Goal: Entertainment & Leisure: Browse casually

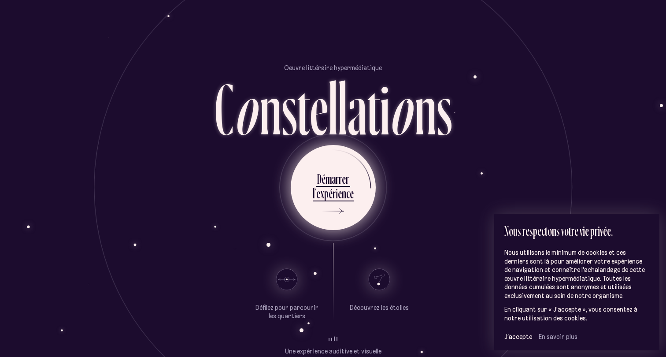
click at [340, 199] on div "e" at bounding box center [340, 193] width 4 height 17
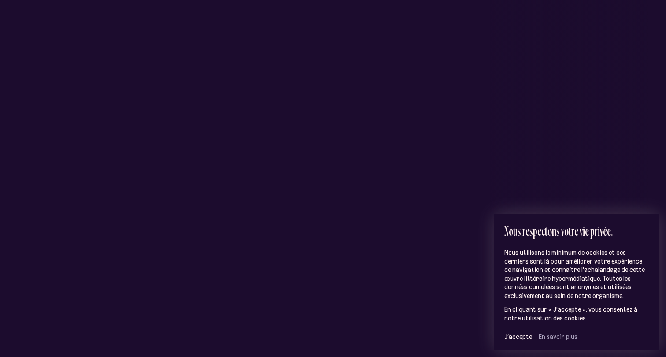
click at [423, 150] on div "D é m a r r e r l ’ e x p é r i e n c e" at bounding box center [333, 187] width 490 height 81
click at [516, 337] on span "J’accepte" at bounding box center [519, 337] width 28 height 8
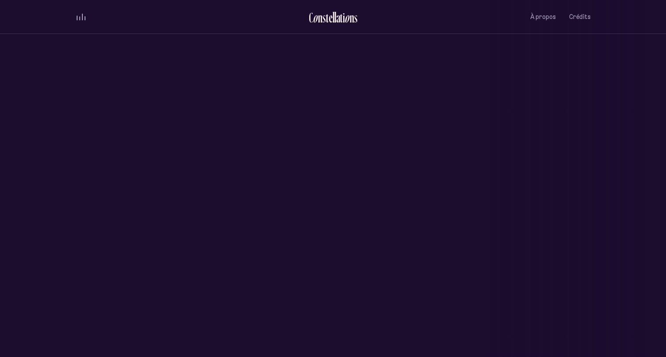
click at [77, 17] on span "volume audio" at bounding box center [77, 17] width 1 height 4
click at [370, 164] on div "Vieux-Québec Saint-Sauveur Saint-Roch Limoilou Saint-Jean-Baptiste Montcalm Vie…" at bounding box center [333, 178] width 666 height 357
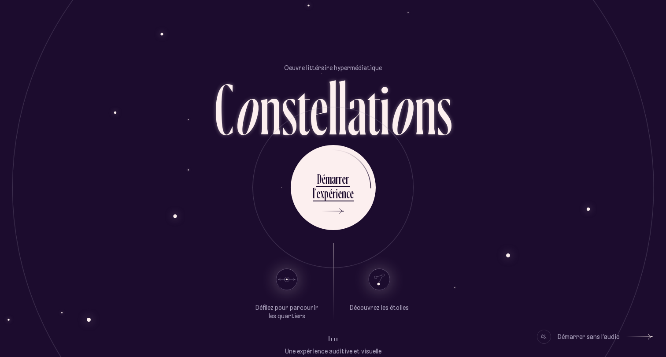
click at [286, 278] on use at bounding box center [286, 278] width 21 height 21
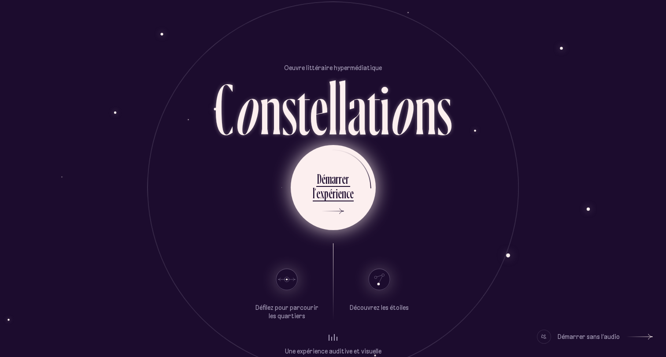
drag, startPoint x: 456, startPoint y: 215, endPoint x: 349, endPoint y: 213, distance: 107.5
click at [349, 213] on div "D é m a r r e r l ’ e x p é r i e n c e" at bounding box center [333, 187] width 516 height 85
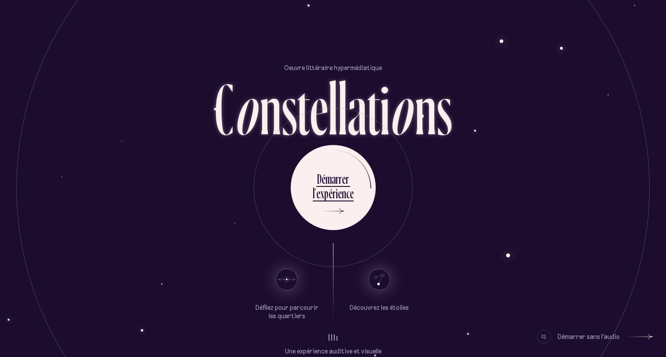
click at [380, 284] on use at bounding box center [379, 278] width 21 height 21
click at [330, 338] on div at bounding box center [333, 337] width 9 height 7
click at [549, 338] on div at bounding box center [544, 337] width 14 height 14
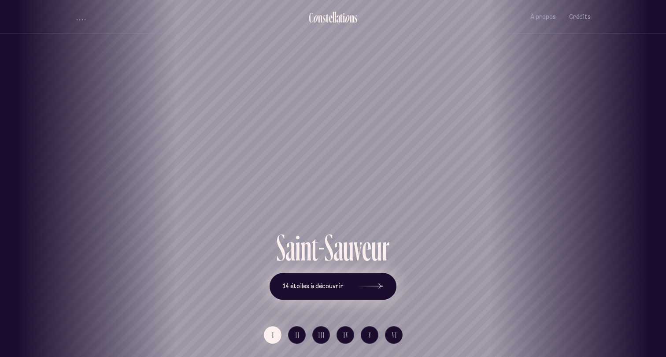
click at [370, 292] on icon at bounding box center [370, 286] width 26 height 66
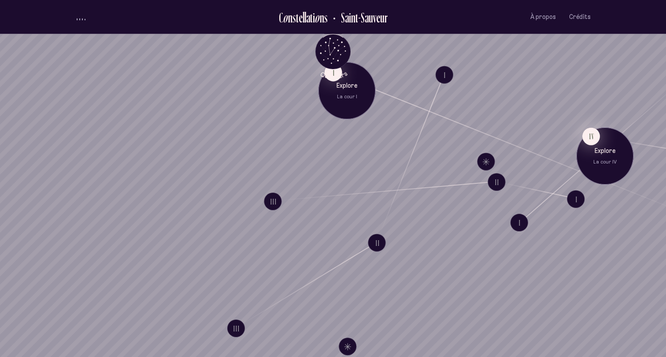
click at [594, 140] on button "IV" at bounding box center [592, 136] width 18 height 18
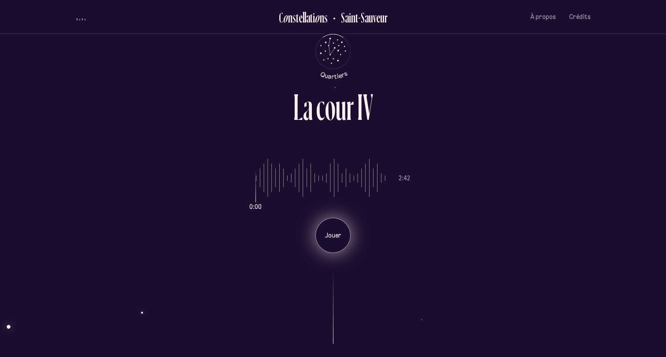
click at [334, 238] on p "Jouer" at bounding box center [333, 235] width 22 height 9
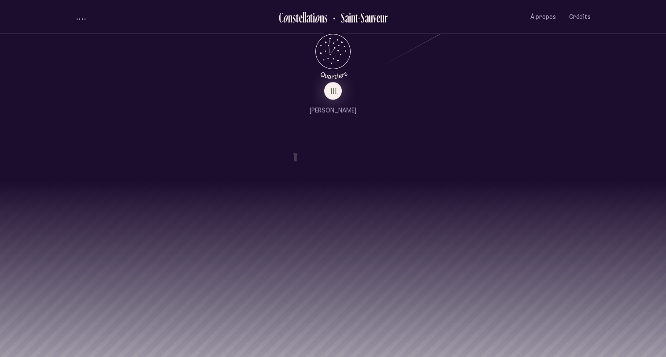
scroll to position [1112, 0]
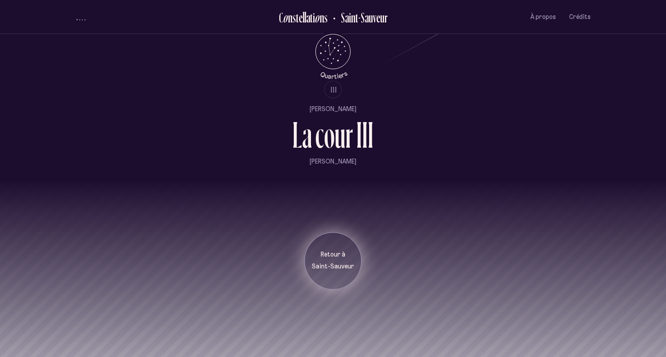
click at [333, 274] on div "Retour à [GEOGRAPHIC_DATA]" at bounding box center [333, 260] width 57 height 57
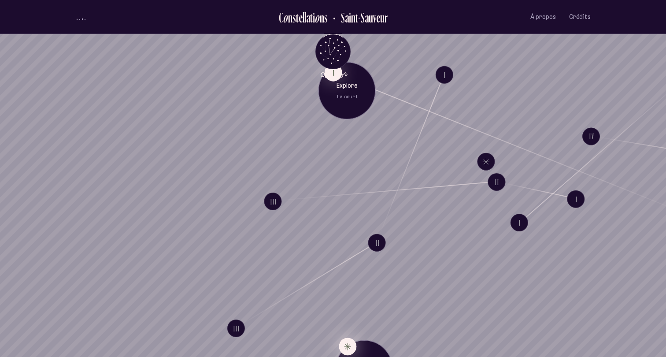
click at [345, 345] on button "Explore Étoile solitaire IV" at bounding box center [348, 347] width 18 height 18
